Goal: Obtain resource: Download file/media

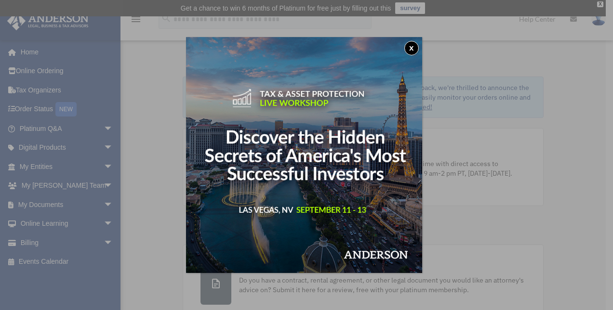
click at [414, 48] on button "x" at bounding box center [411, 48] width 14 height 14
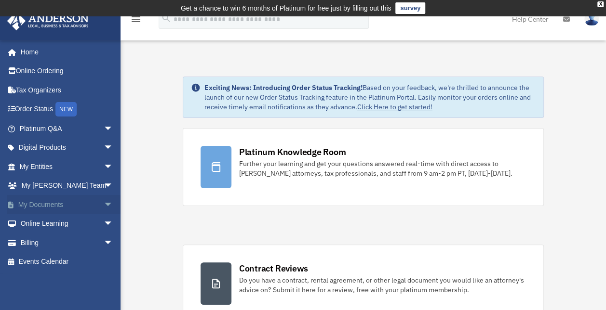
click at [64, 204] on link "My Documents arrow_drop_down" at bounding box center [67, 204] width 121 height 19
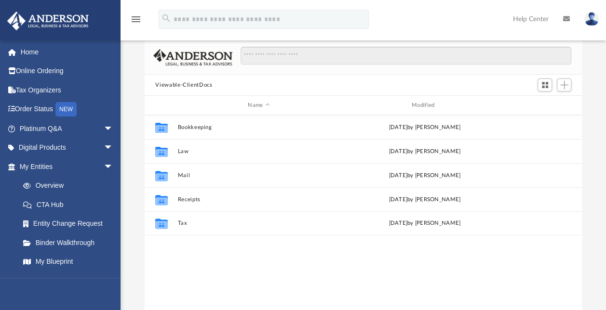
scroll to position [65, 0]
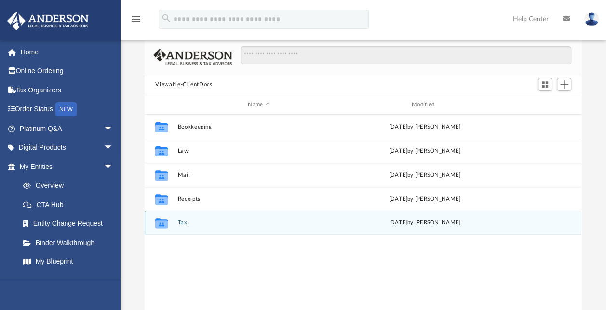
click at [161, 222] on icon "grid" at bounding box center [161, 225] width 13 height 8
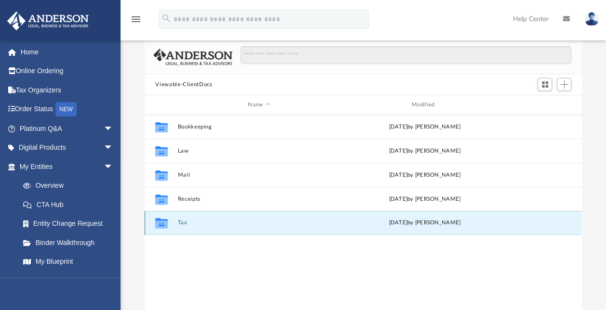
click at [185, 223] on button "Tax" at bounding box center [259, 223] width 162 height 6
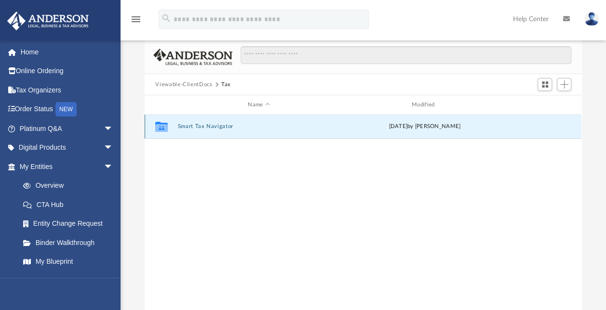
click at [196, 125] on button "Smart Tax Navigator" at bounding box center [259, 126] width 162 height 6
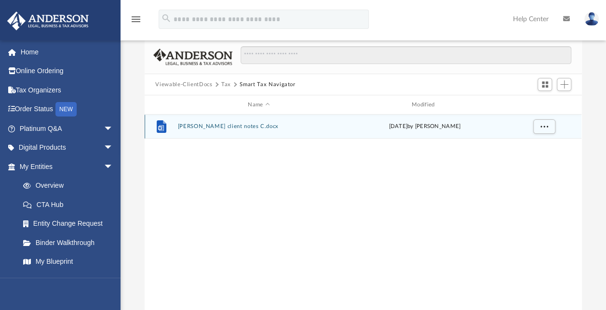
click at [161, 127] on icon "grid" at bounding box center [162, 126] width 10 height 13
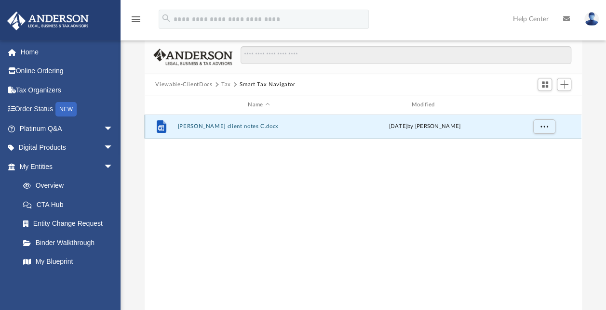
click at [161, 127] on icon "grid" at bounding box center [162, 126] width 10 height 13
drag, startPoint x: 161, startPoint y: 127, endPoint x: 211, endPoint y: 126, distance: 50.1
click at [211, 126] on button "[PERSON_NAME] client notes C.docx" at bounding box center [259, 126] width 162 height 6
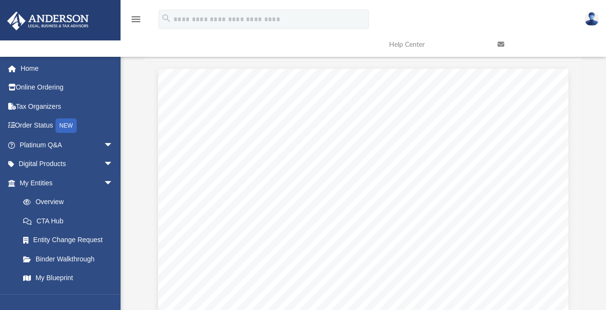
scroll to position [212, 429]
